Goal: Information Seeking & Learning: Learn about a topic

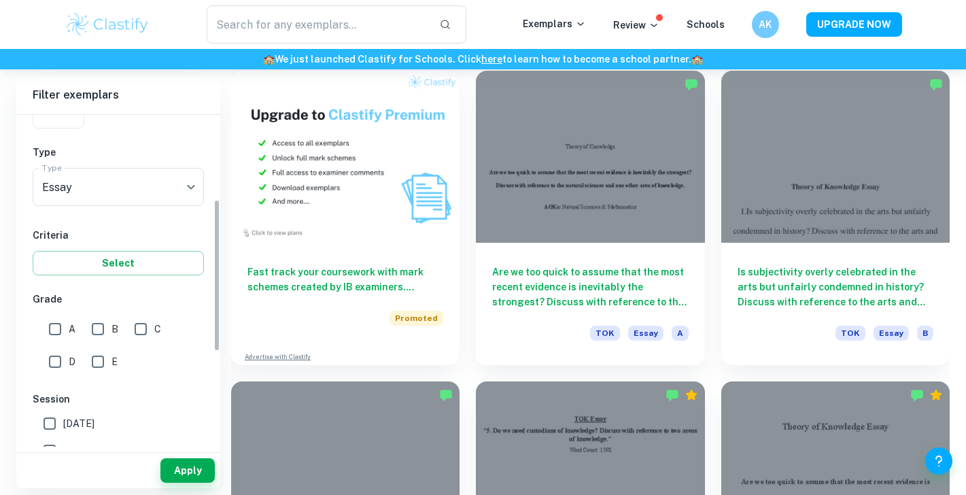
scroll to position [217, 0]
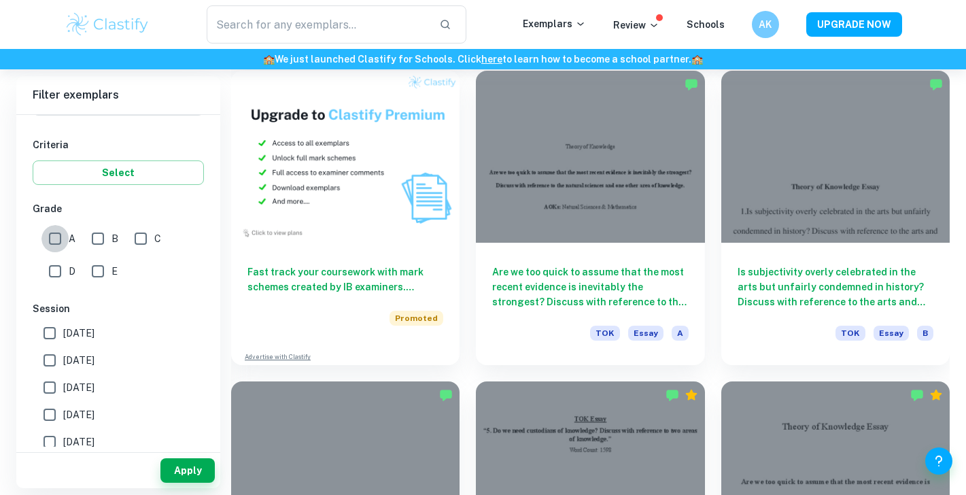
click at [52, 246] on input "A" at bounding box center [54, 238] width 27 height 27
checkbox input "true"
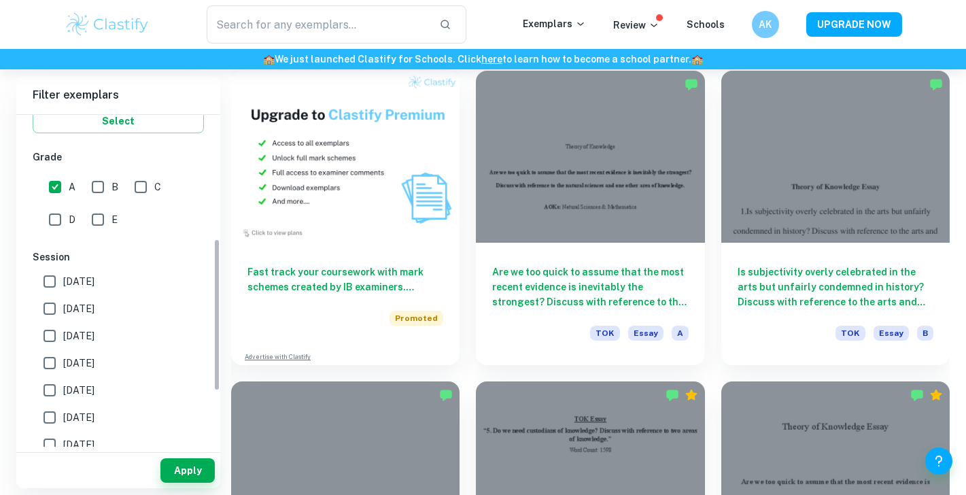
scroll to position [389, 0]
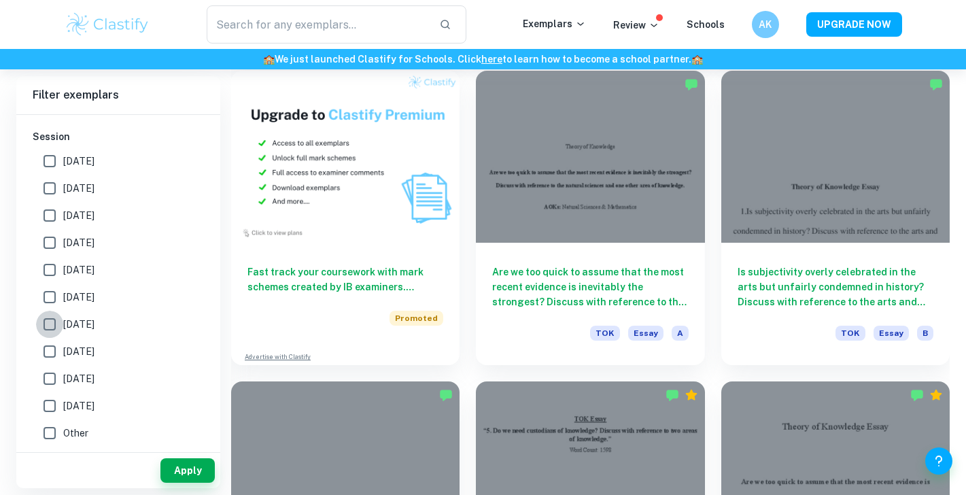
click at [49, 327] on input "[DATE]" at bounding box center [49, 324] width 27 height 27
checkbox input "true"
click at [49, 349] on input "[DATE]" at bounding box center [49, 351] width 27 height 27
checkbox input "true"
click at [188, 473] on button "Apply" at bounding box center [187, 470] width 54 height 24
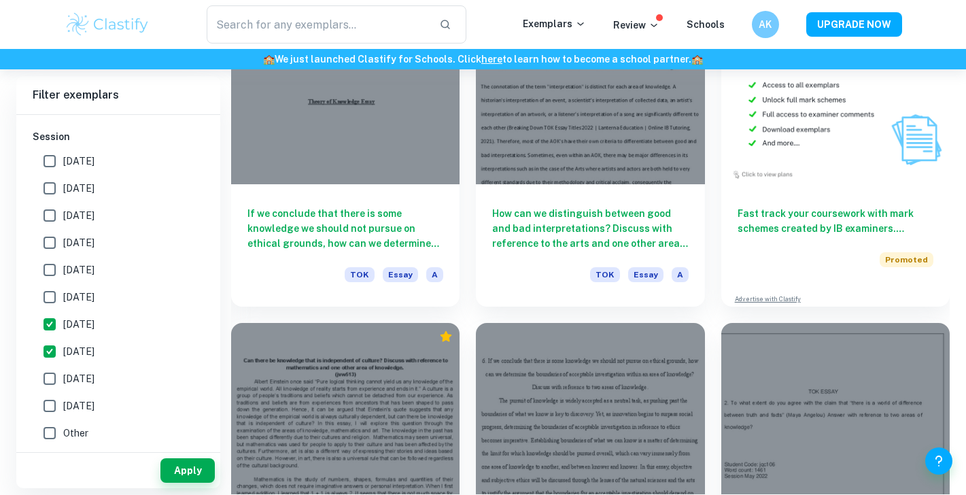
scroll to position [4065, 0]
